Goal: Check status: Check status

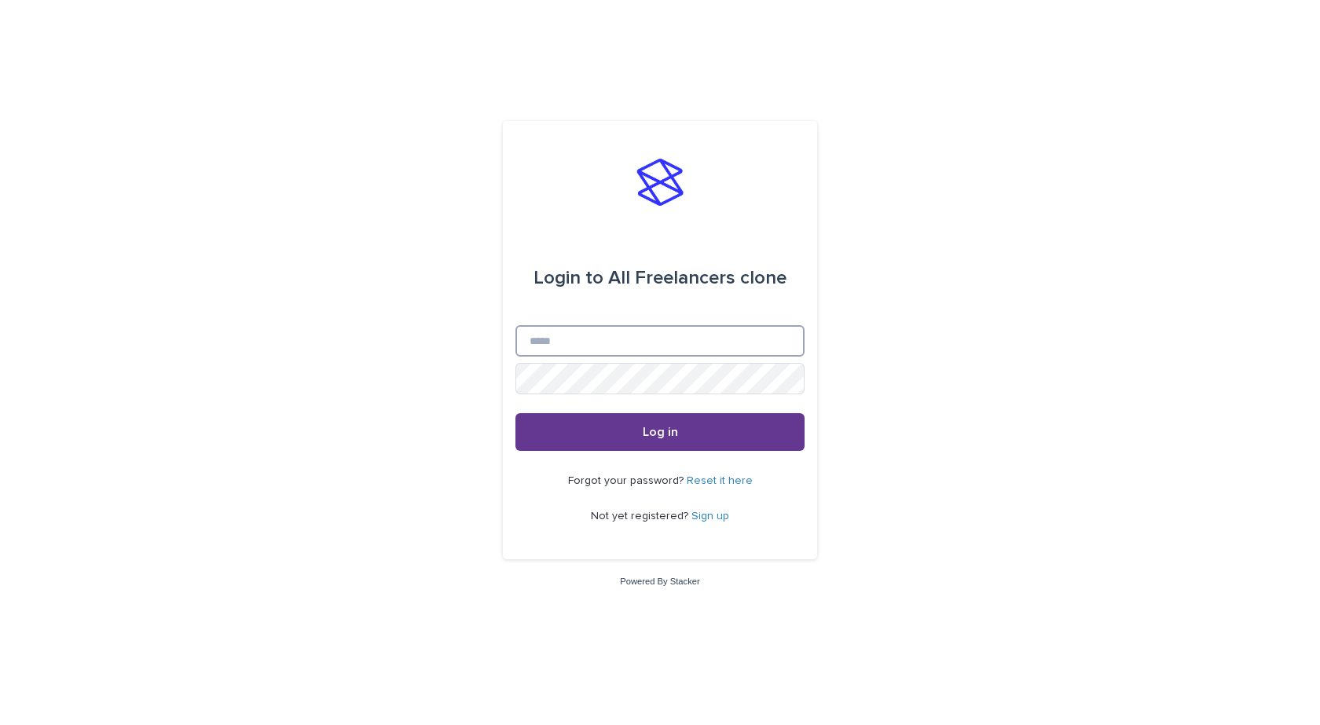
type input "**********"
click at [705, 425] on button "Log in" at bounding box center [659, 432] width 289 height 38
